Goal: Book appointment/travel/reservation

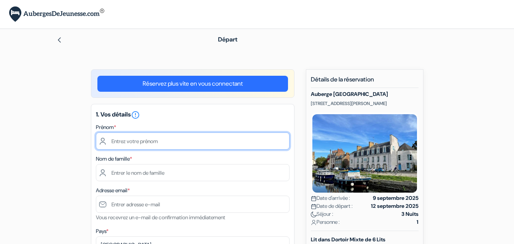
click at [137, 141] on input "text" at bounding box center [192, 140] width 193 height 17
type input "Aris"
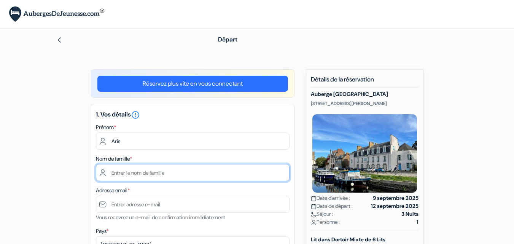
click at [184, 172] on input "text" at bounding box center [192, 172] width 193 height 17
type input "Allam"
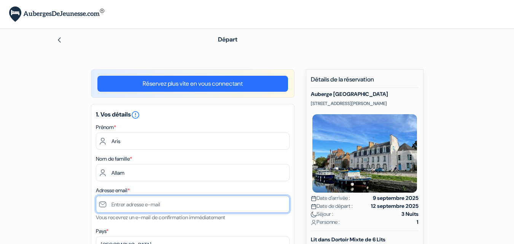
click at [166, 205] on input "text" at bounding box center [192, 203] width 193 height 17
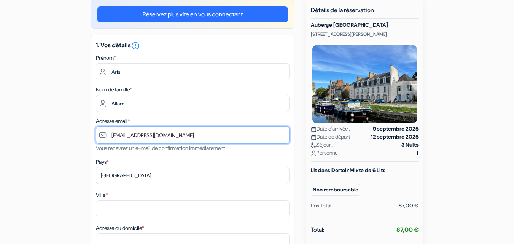
scroll to position [114, 0]
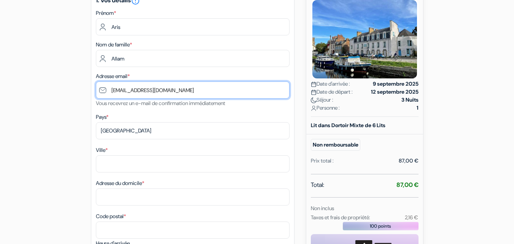
type input "[EMAIL_ADDRESS][DOMAIN_NAME]"
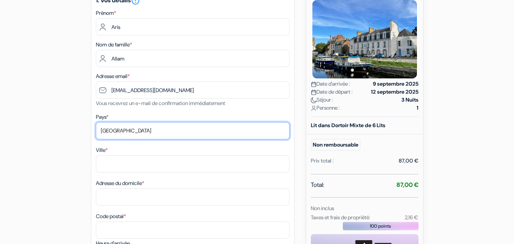
click at [226, 131] on select "Selectionner le pays Abkhazie [GEOGRAPHIC_DATA] [GEOGRAPHIC_DATA] [GEOGRAPHIC_D…" at bounding box center [192, 130] width 193 height 17
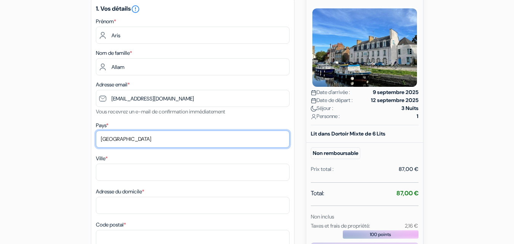
scroll to position [99, 0]
